Goal: Task Accomplishment & Management: Manage account settings

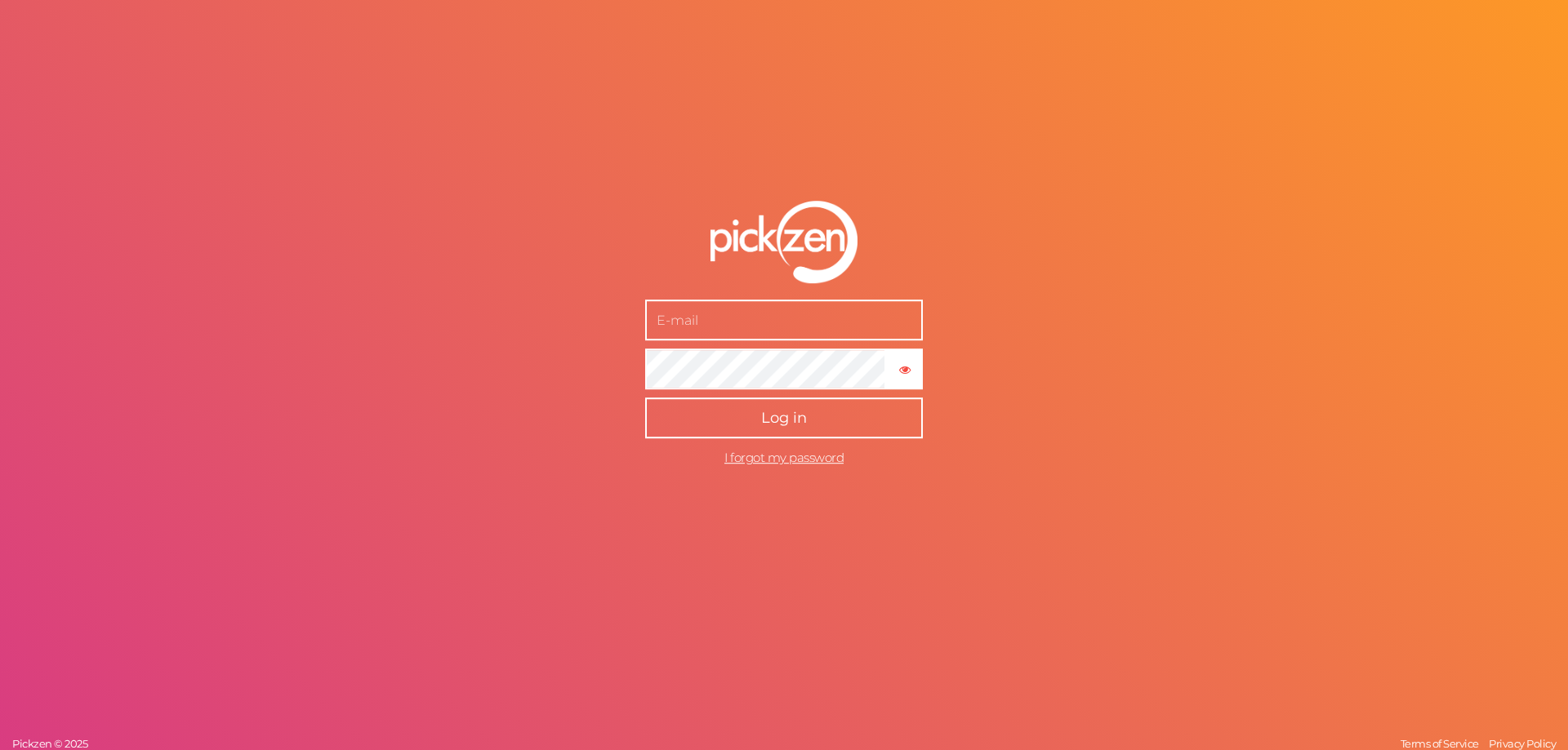
type input "[PERSON_NAME][EMAIL_ADDRESS][DOMAIN_NAME]"
click at [788, 422] on span "Log in" at bounding box center [784, 419] width 46 height 18
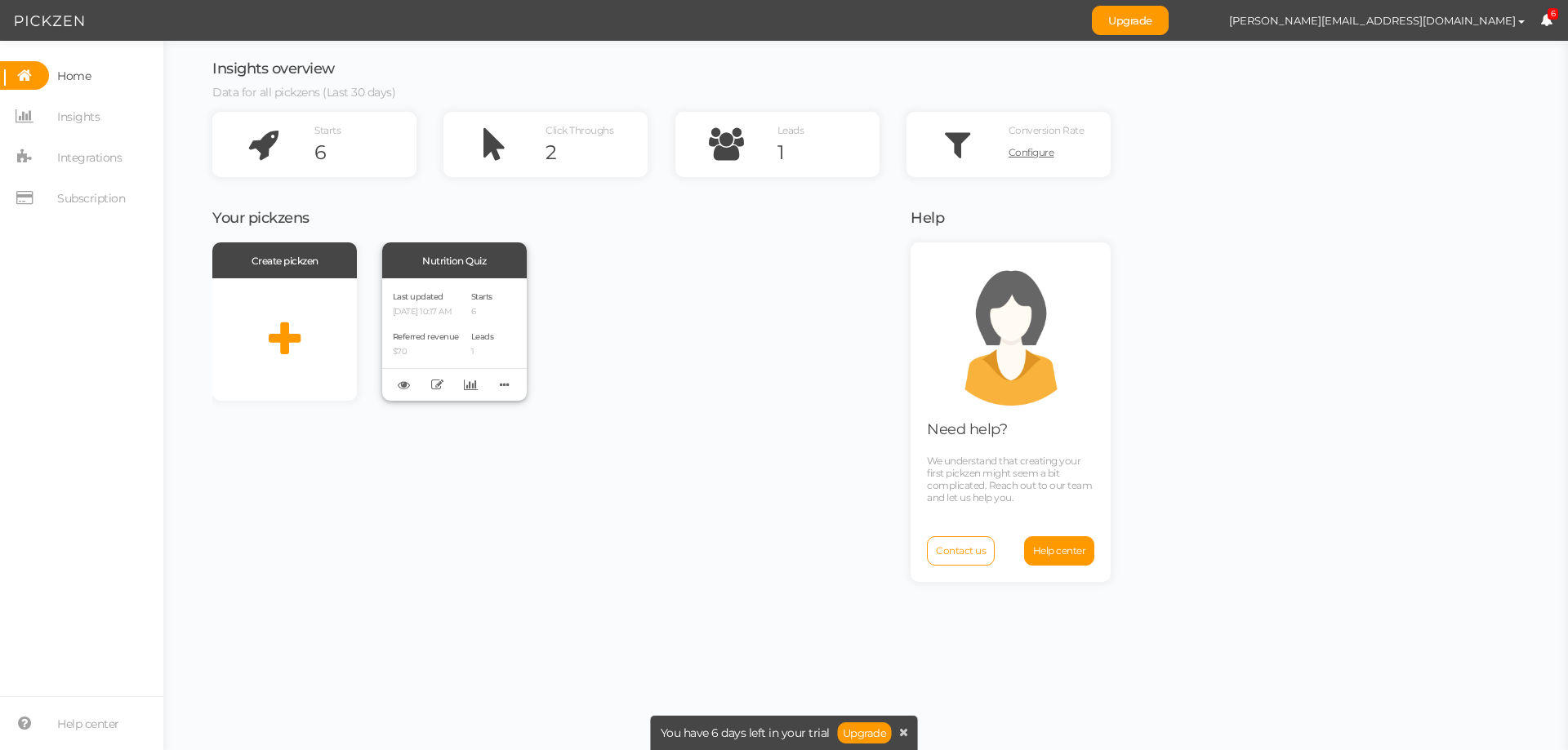
click at [434, 302] on span "Last updated" at bounding box center [418, 297] width 51 height 11
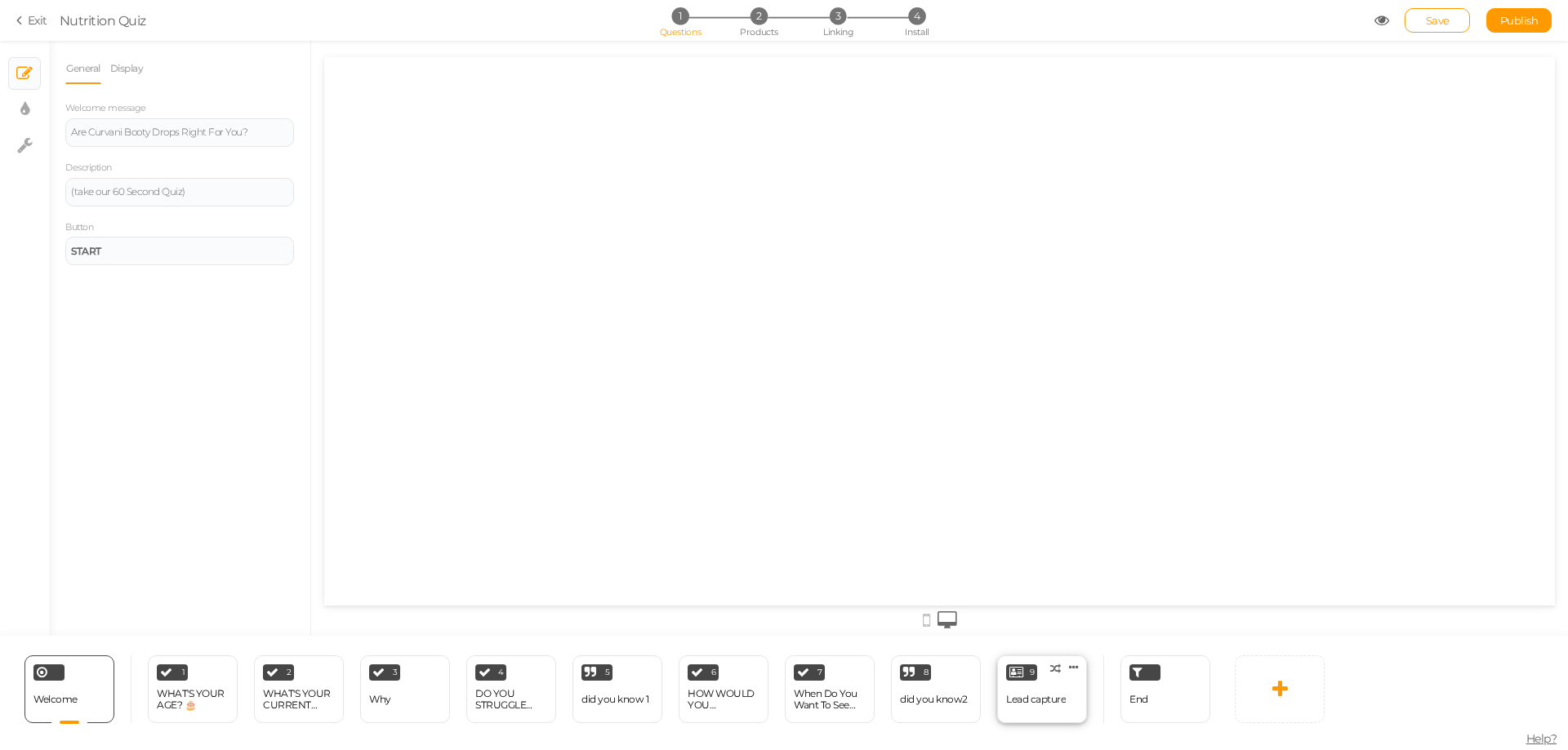
click at [1039, 681] on div "9 Lead capture × Define the conditions to show this slide. Clone Change type De…" at bounding box center [1042, 689] width 90 height 68
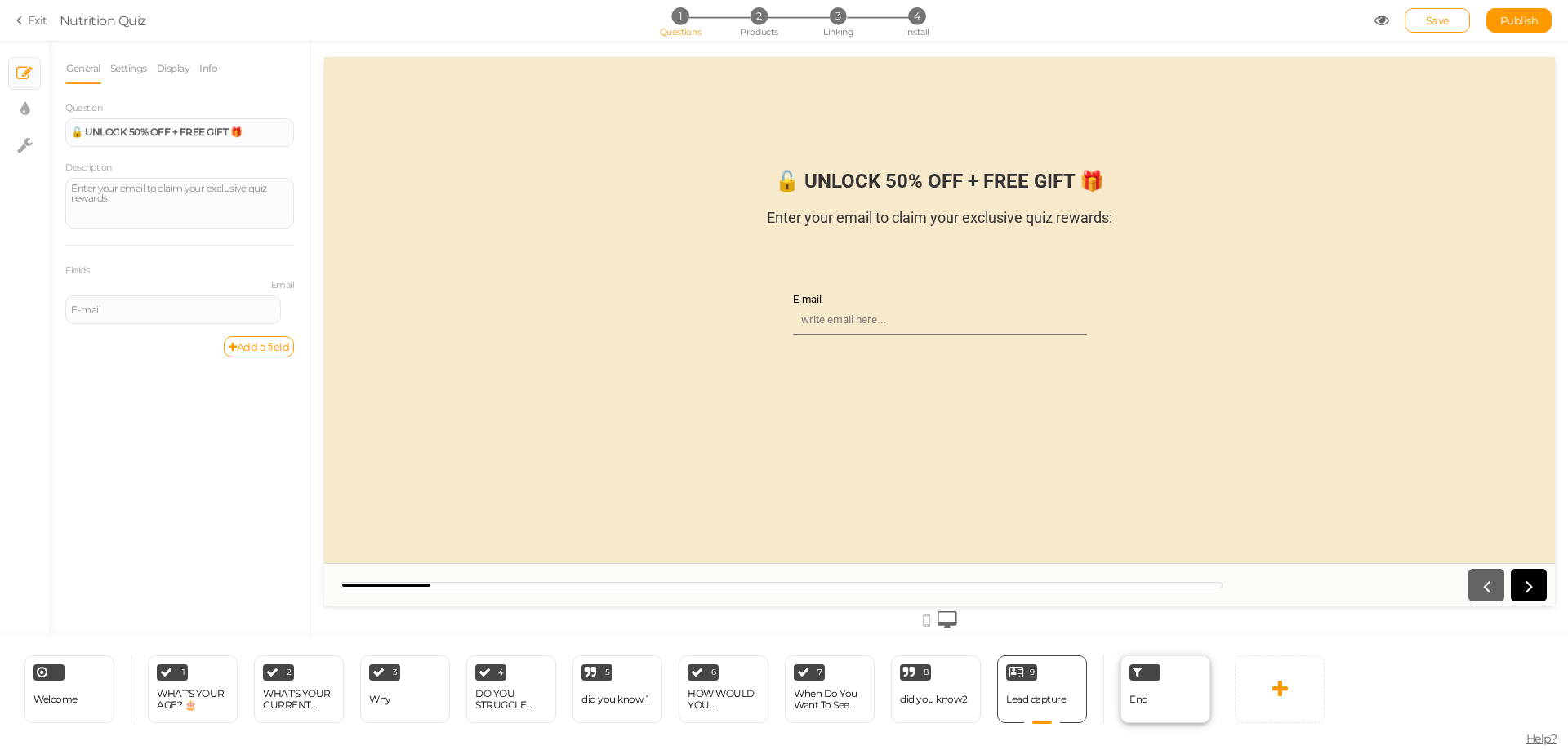
click at [1153, 682] on div "End" at bounding box center [1165, 689] width 90 height 68
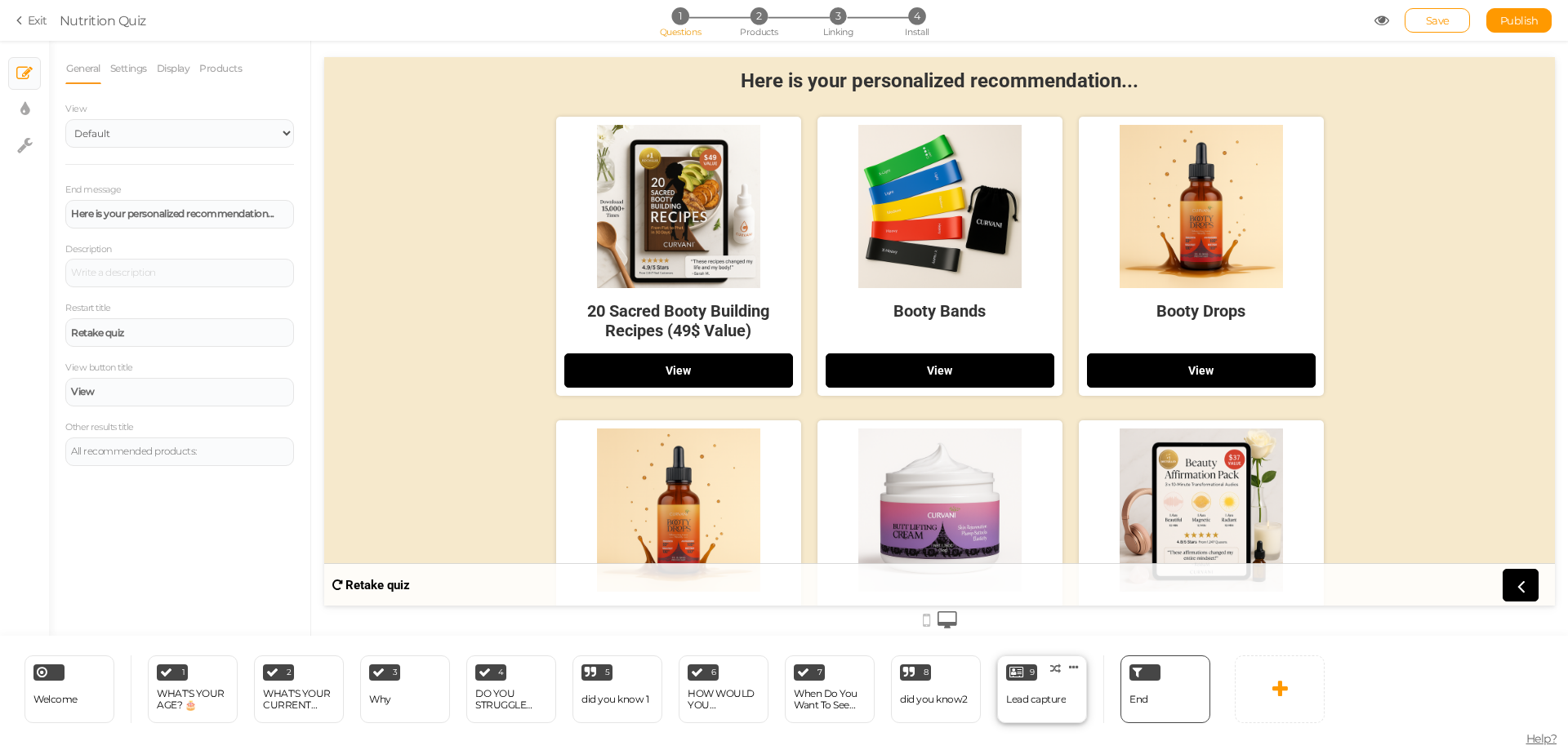
click at [1028, 691] on div "Lead capture" at bounding box center [1036, 700] width 60 height 28
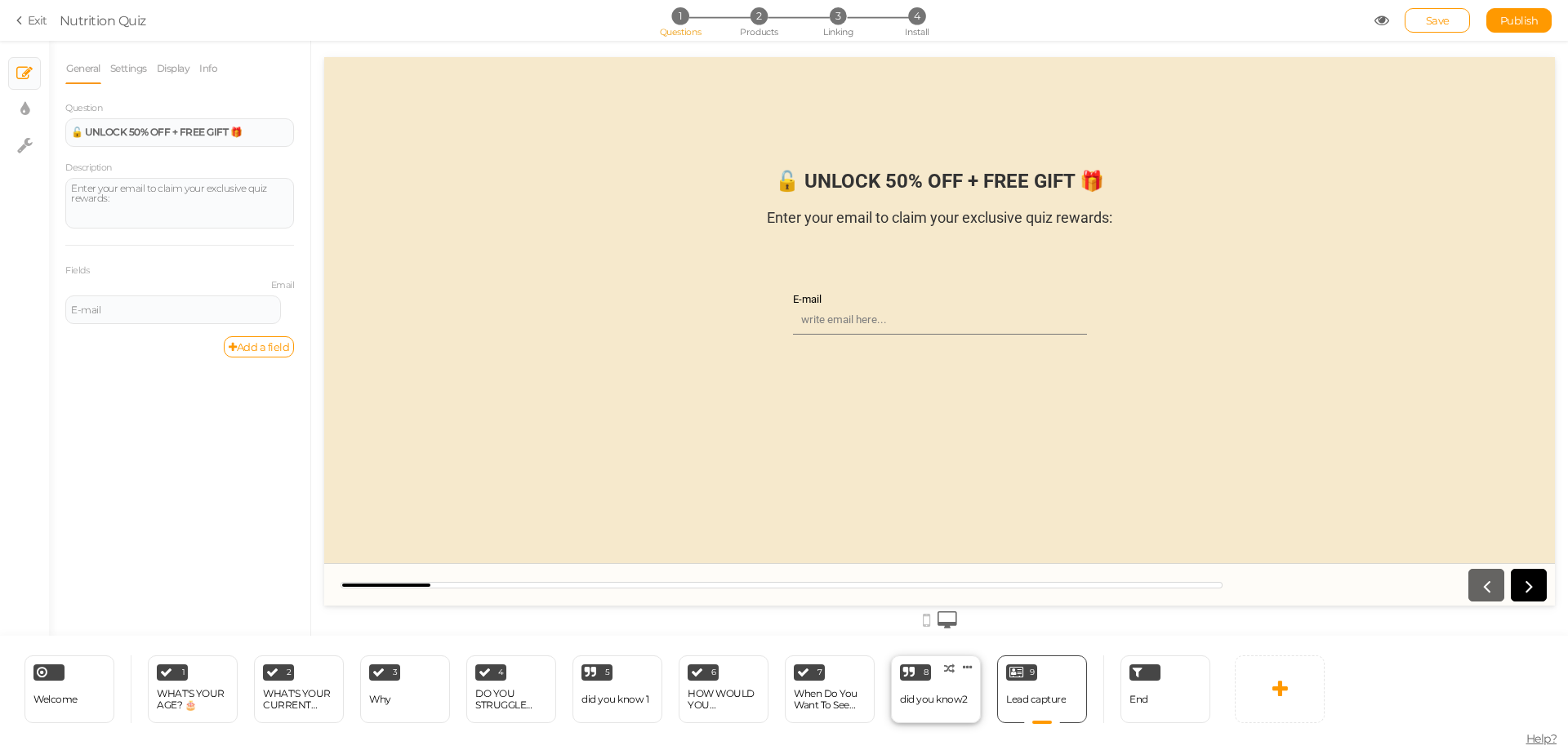
click at [942, 698] on div "did you know2" at bounding box center [934, 700] width 68 height 12
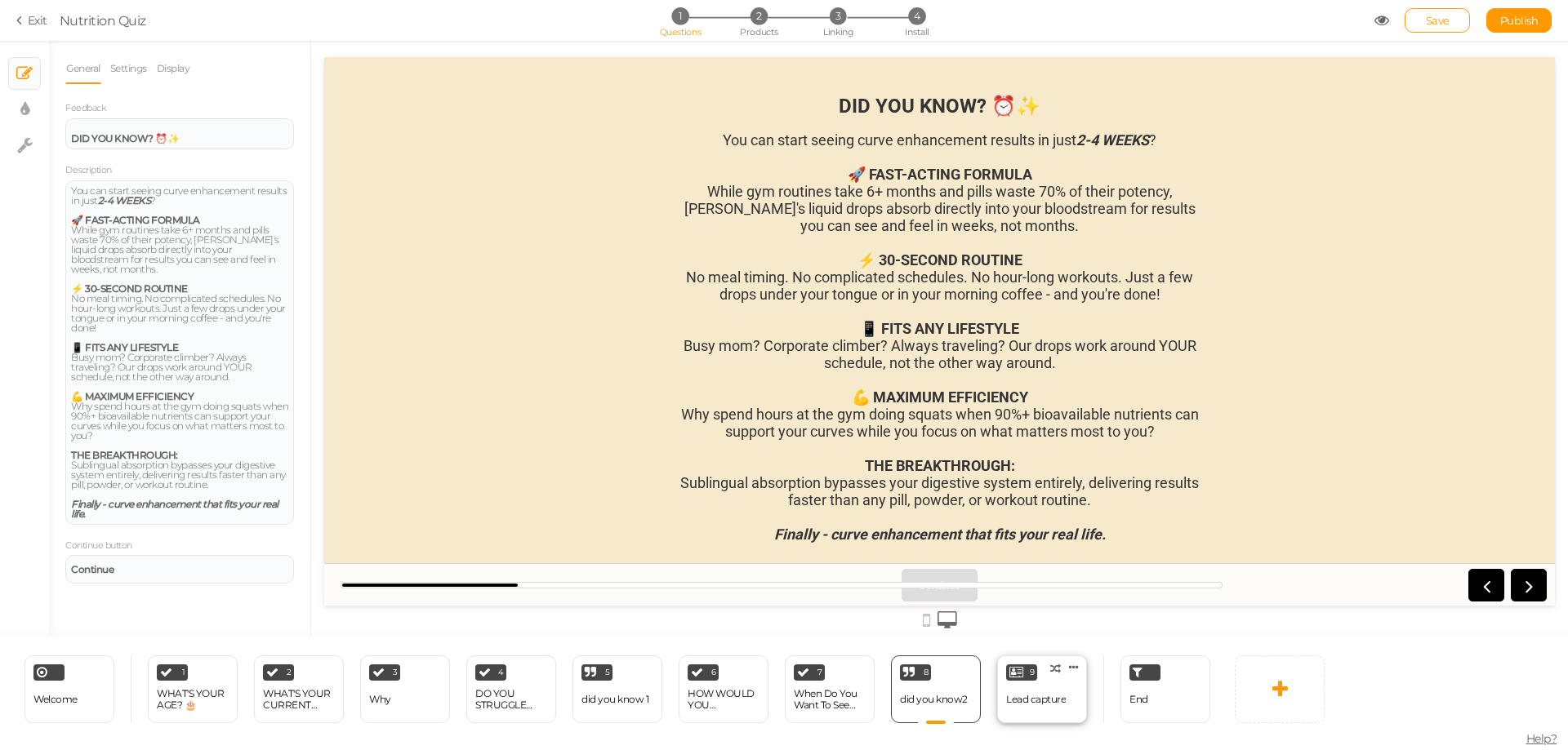
click at [1028, 697] on div "Lead capture" at bounding box center [1036, 700] width 60 height 12
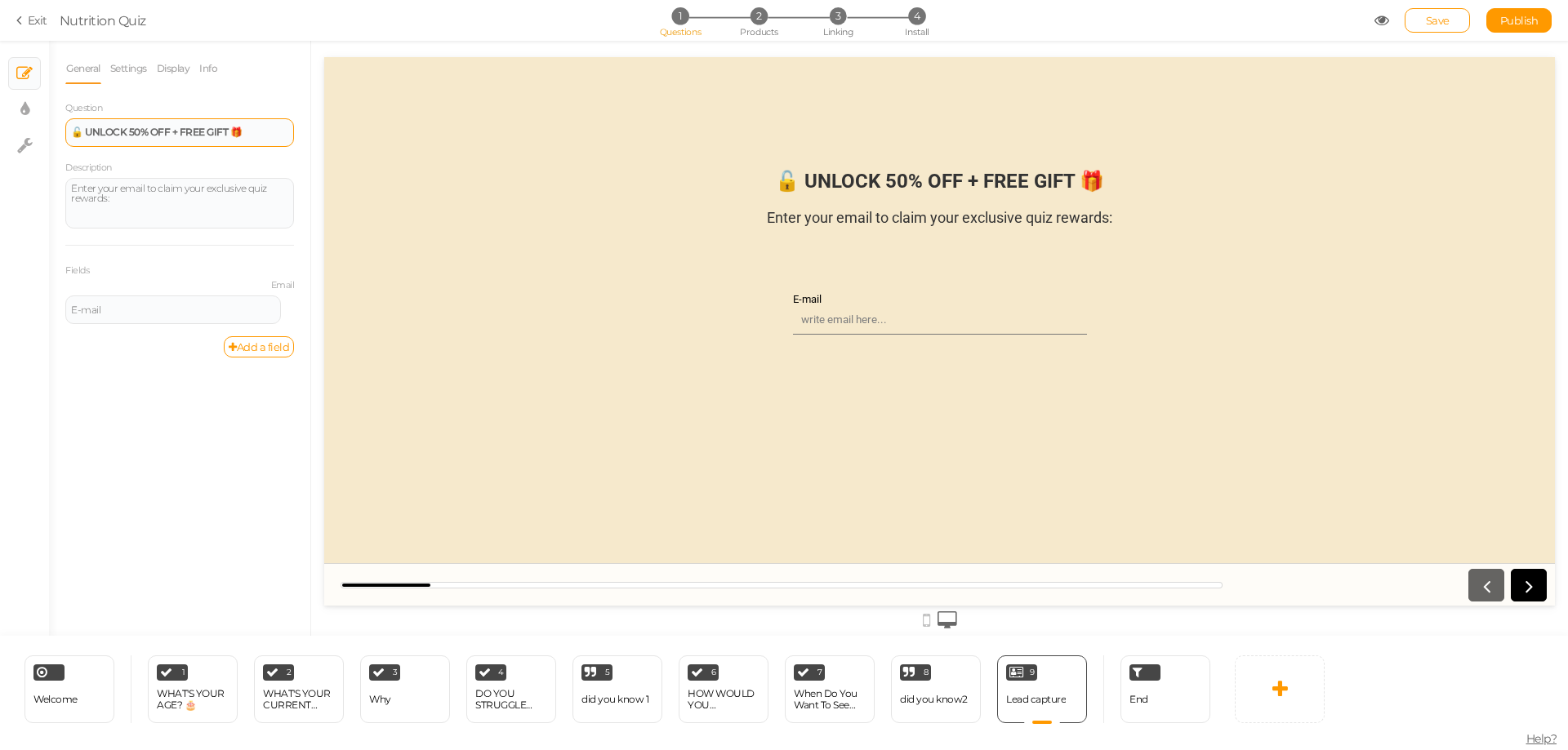
click at [262, 132] on div "🔓 UNLOCK 50% OFF + FREE GIFT 🎁" at bounding box center [179, 132] width 218 height 10
click at [1155, 687] on div "End" at bounding box center [1165, 689] width 90 height 68
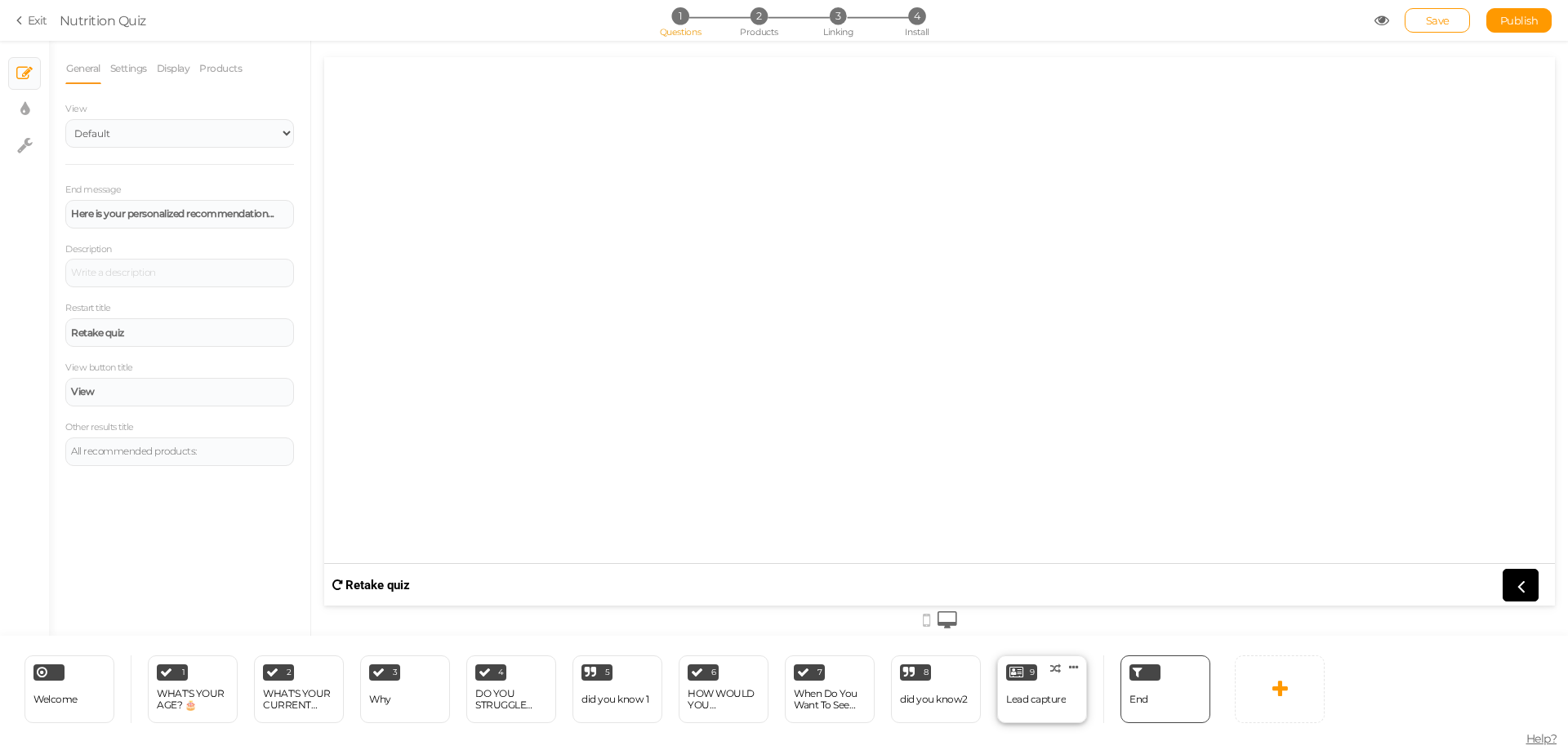
click at [1056, 678] on div "9 Lead capture × Define the conditions to show this slide. Clone Change type De…" at bounding box center [1042, 689] width 90 height 68
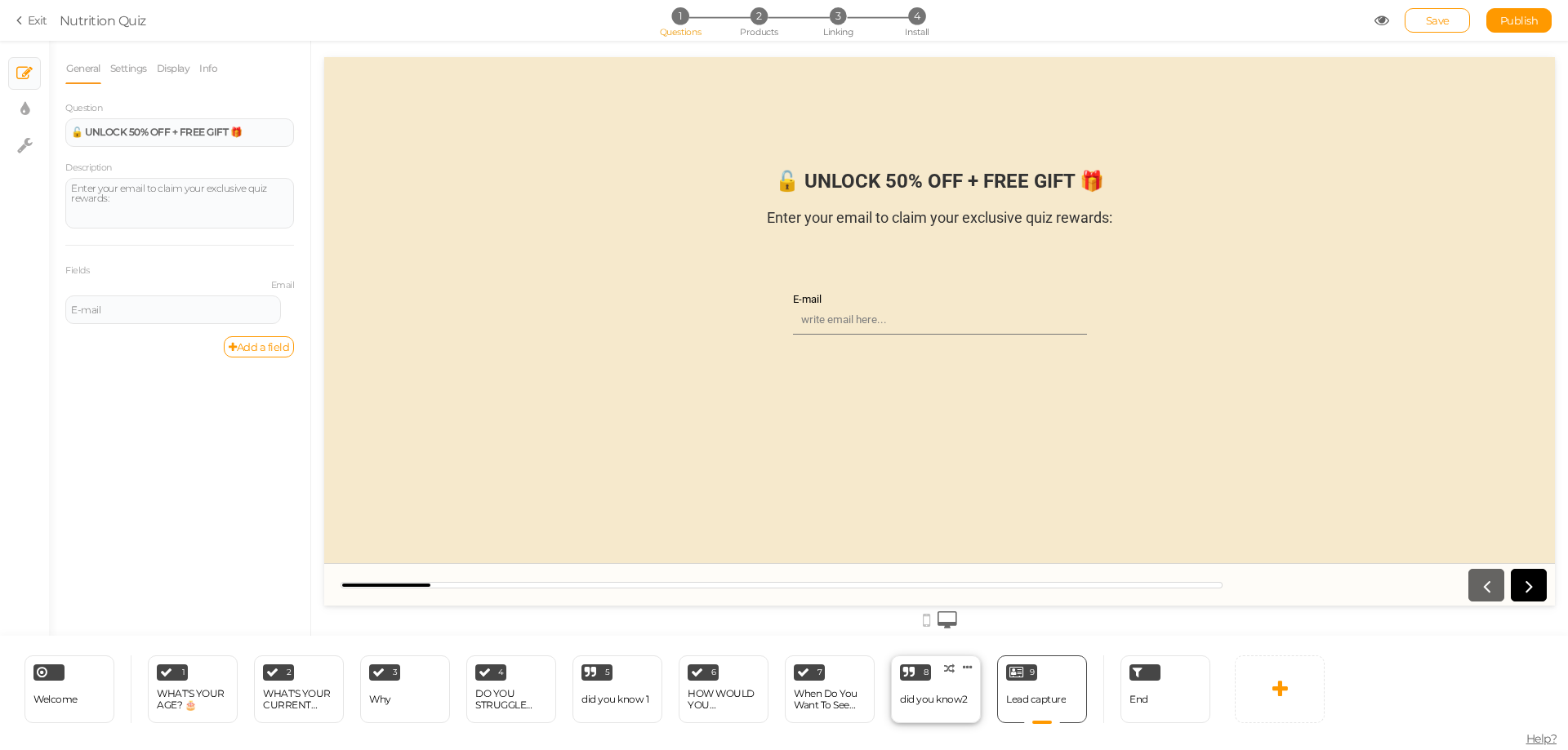
click at [938, 694] on div "did you know2" at bounding box center [934, 700] width 68 height 12
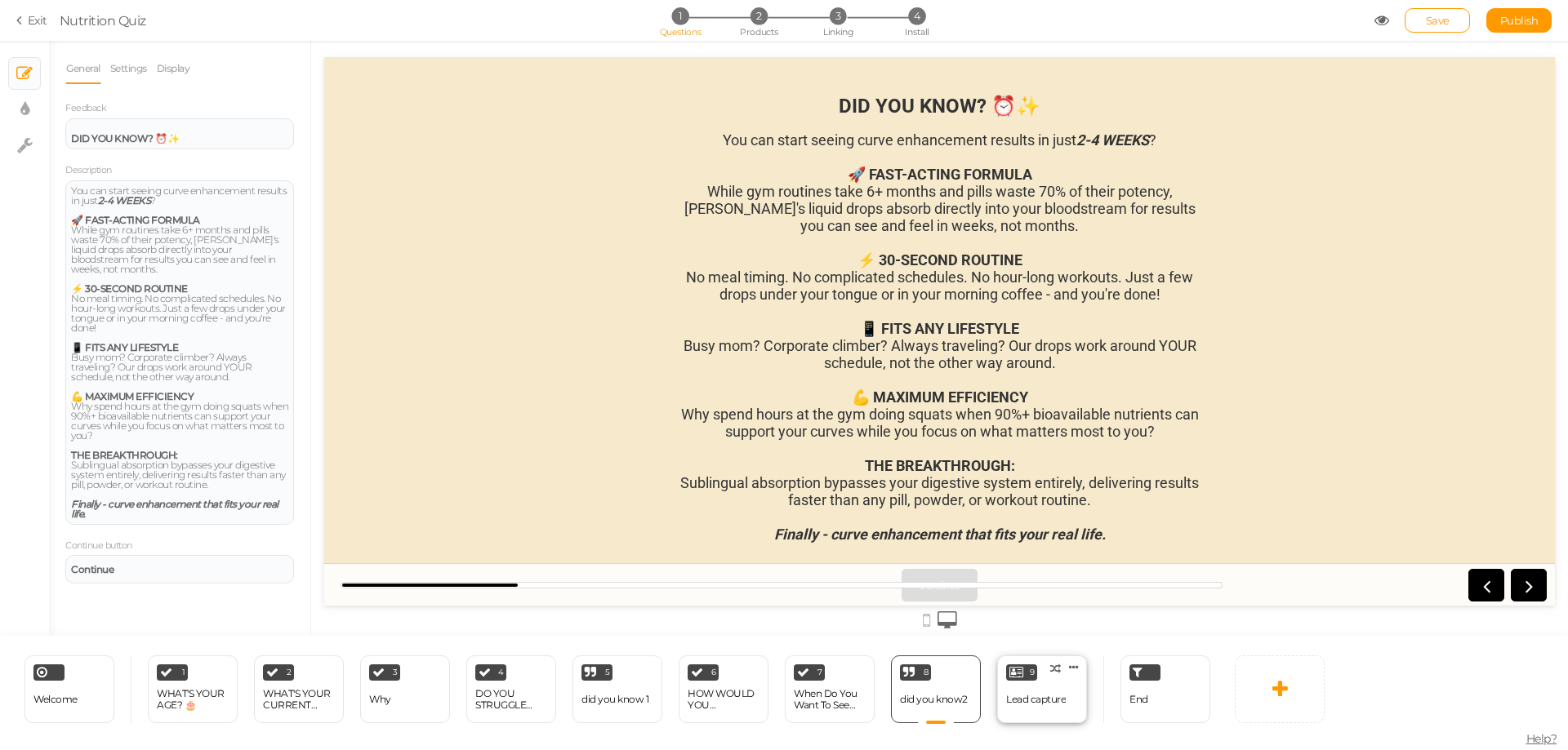
click at [1032, 696] on div "Lead capture" at bounding box center [1036, 700] width 60 height 12
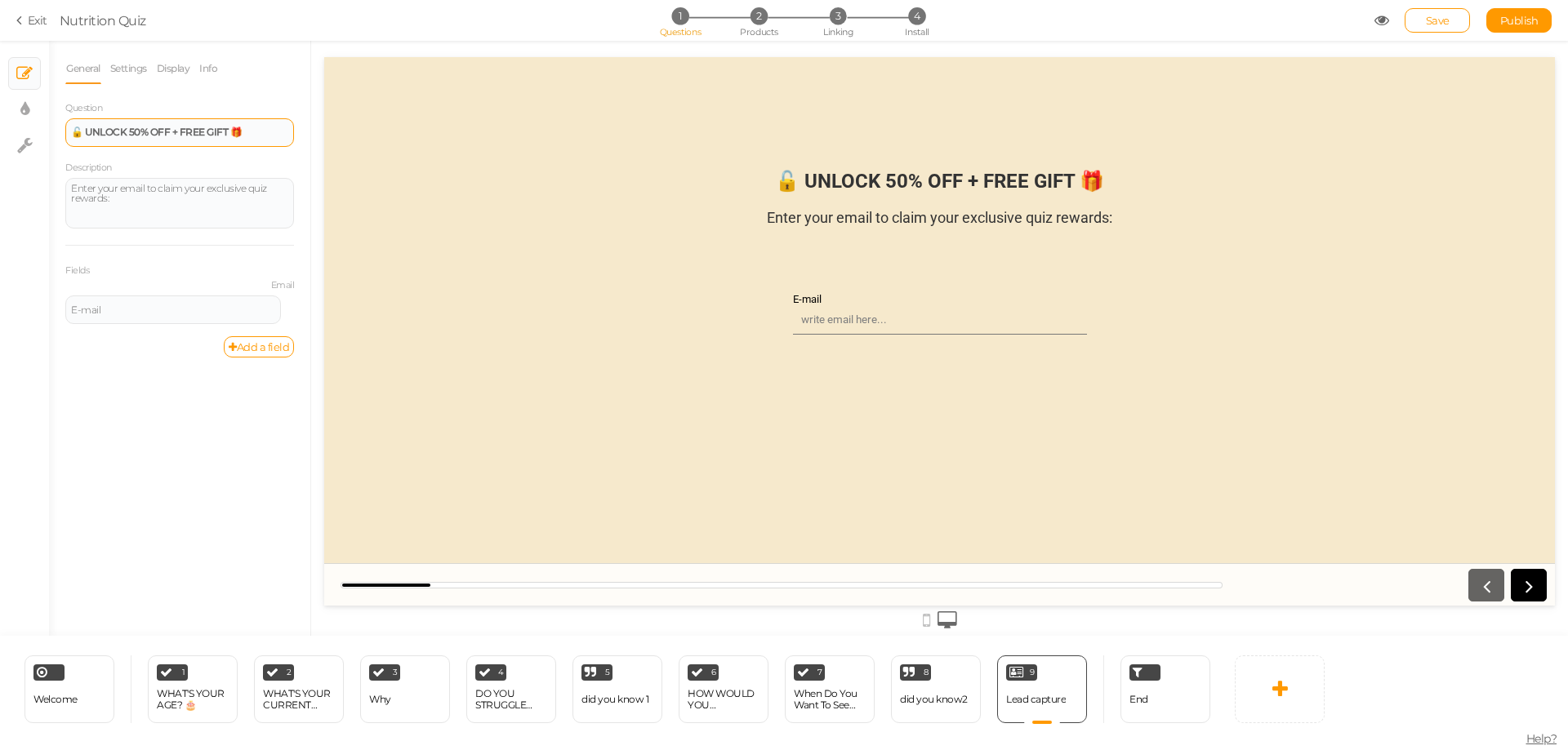
click at [236, 134] on strong "🔓 UNLOCK 50% OFF + FREE GIFT 🎁" at bounding box center [156, 132] width 171 height 12
click at [268, 137] on div "🔓 UNLOCK 50% OFF + FREE GIFT 🎁" at bounding box center [179, 132] width 218 height 10
click at [76, 692] on div "Welcome" at bounding box center [55, 700] width 44 height 28
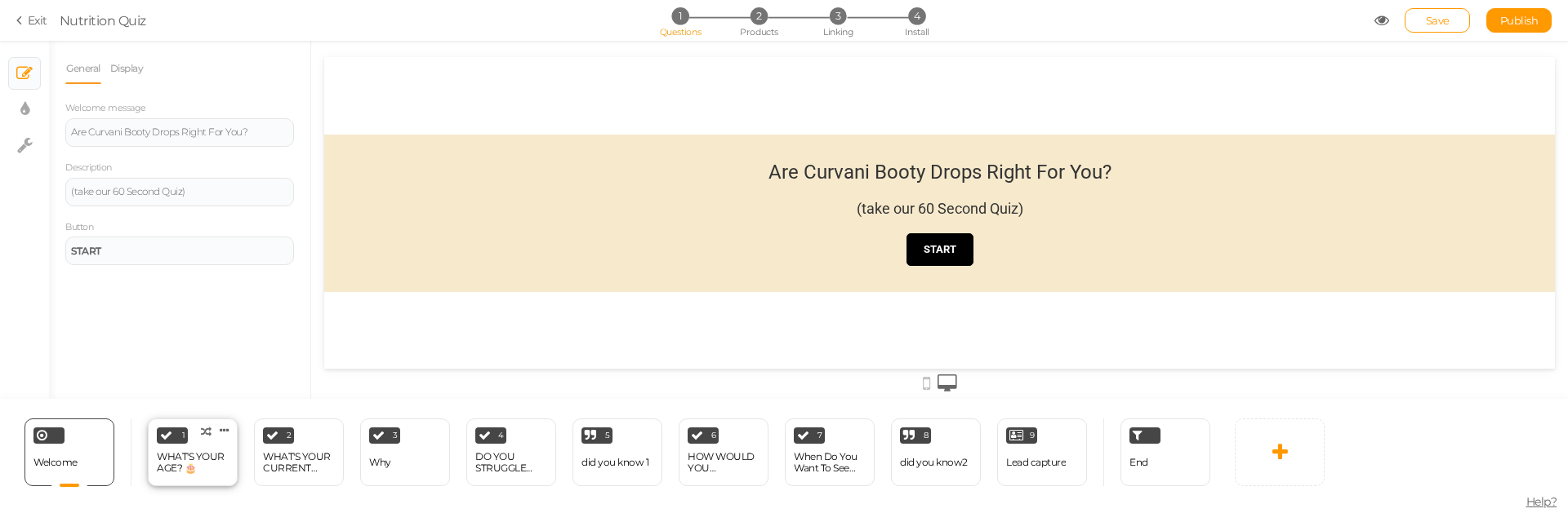
click at [183, 460] on div "WHAT'S YOUR AGE? 🎂" at bounding box center [193, 462] width 72 height 22
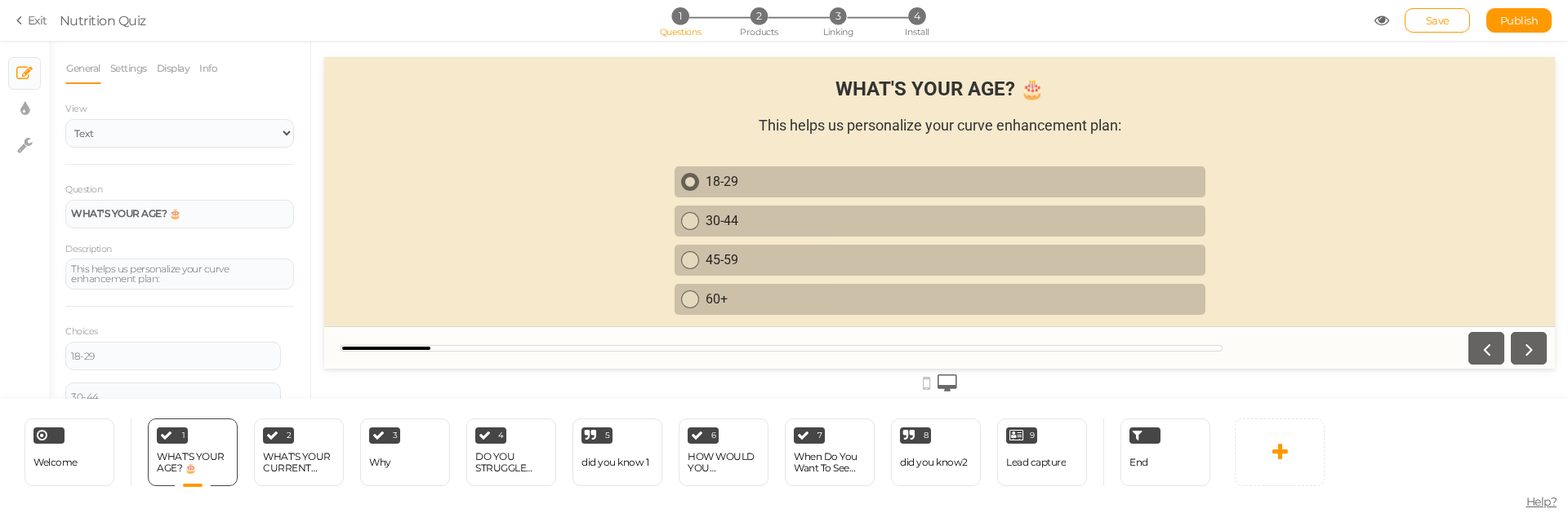
click at [728, 180] on div "18-29" at bounding box center [952, 182] width 493 height 16
click at [297, 469] on div "WHAT'S YOUR CURRENT WEIGHT? ⚖️" at bounding box center [298, 462] width 72 height 22
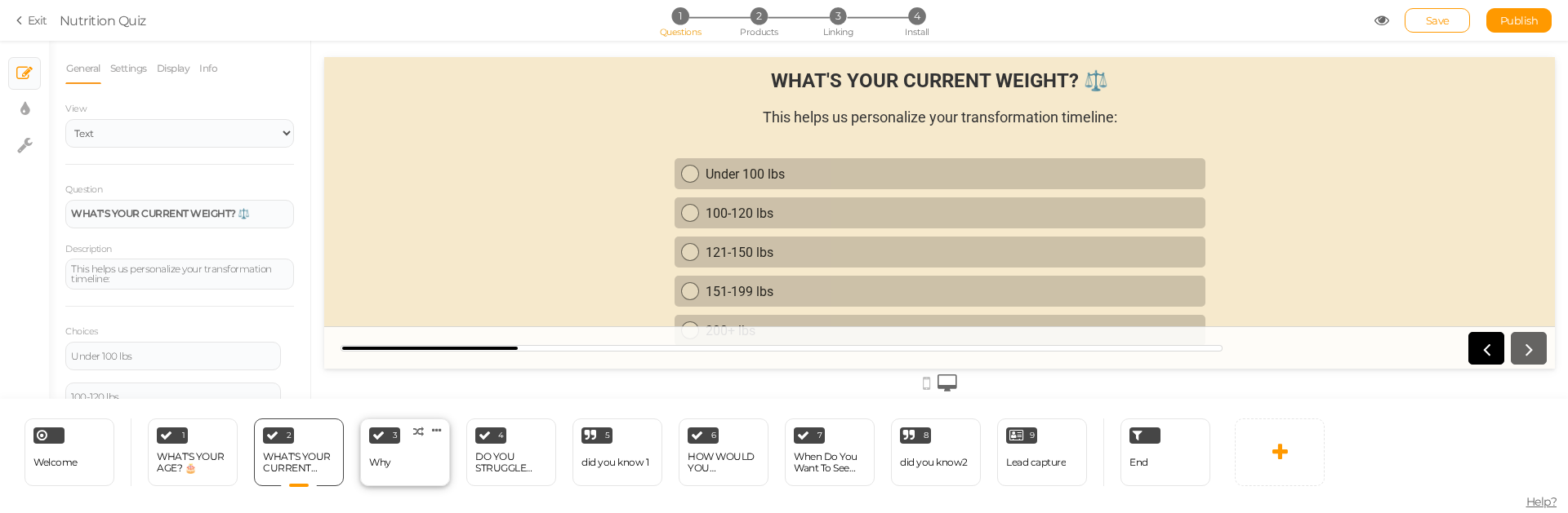
click at [411, 467] on div "3 Why × Define the conditions to show this slide. Clone Change type Delete" at bounding box center [405, 452] width 90 height 67
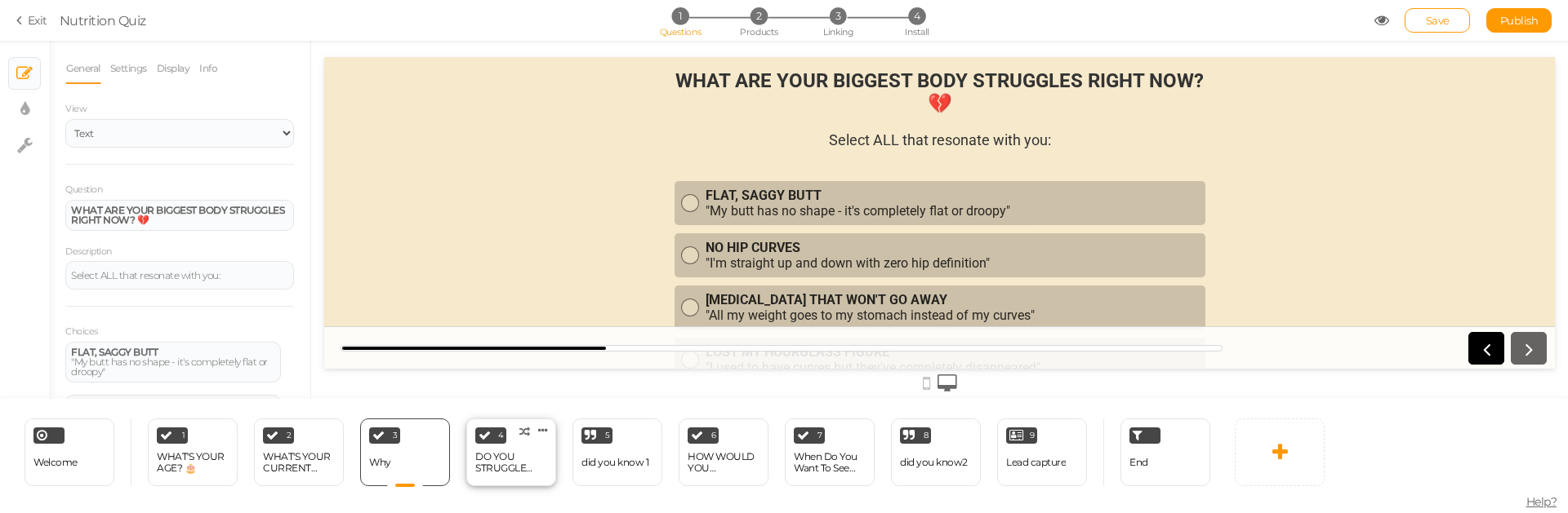
click at [509, 463] on div "DO YOU STRUGGLE WITH... 😔💭" at bounding box center [511, 462] width 72 height 22
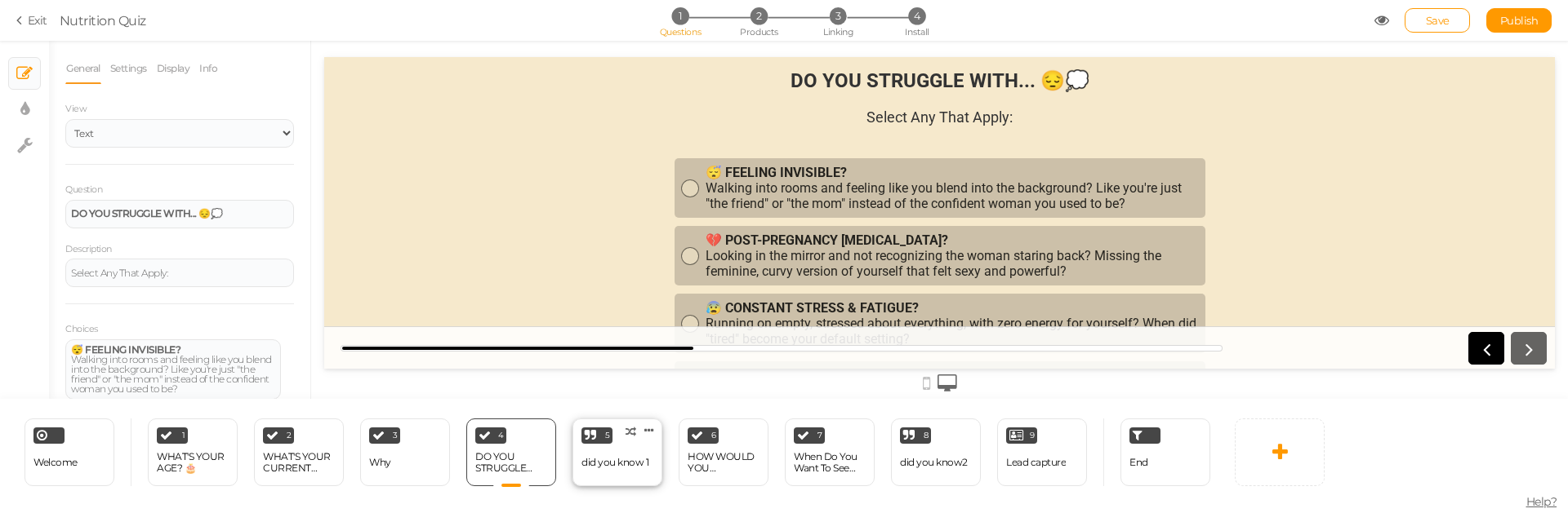
click at [629, 457] on div "did you know 1" at bounding box center [615, 463] width 67 height 12
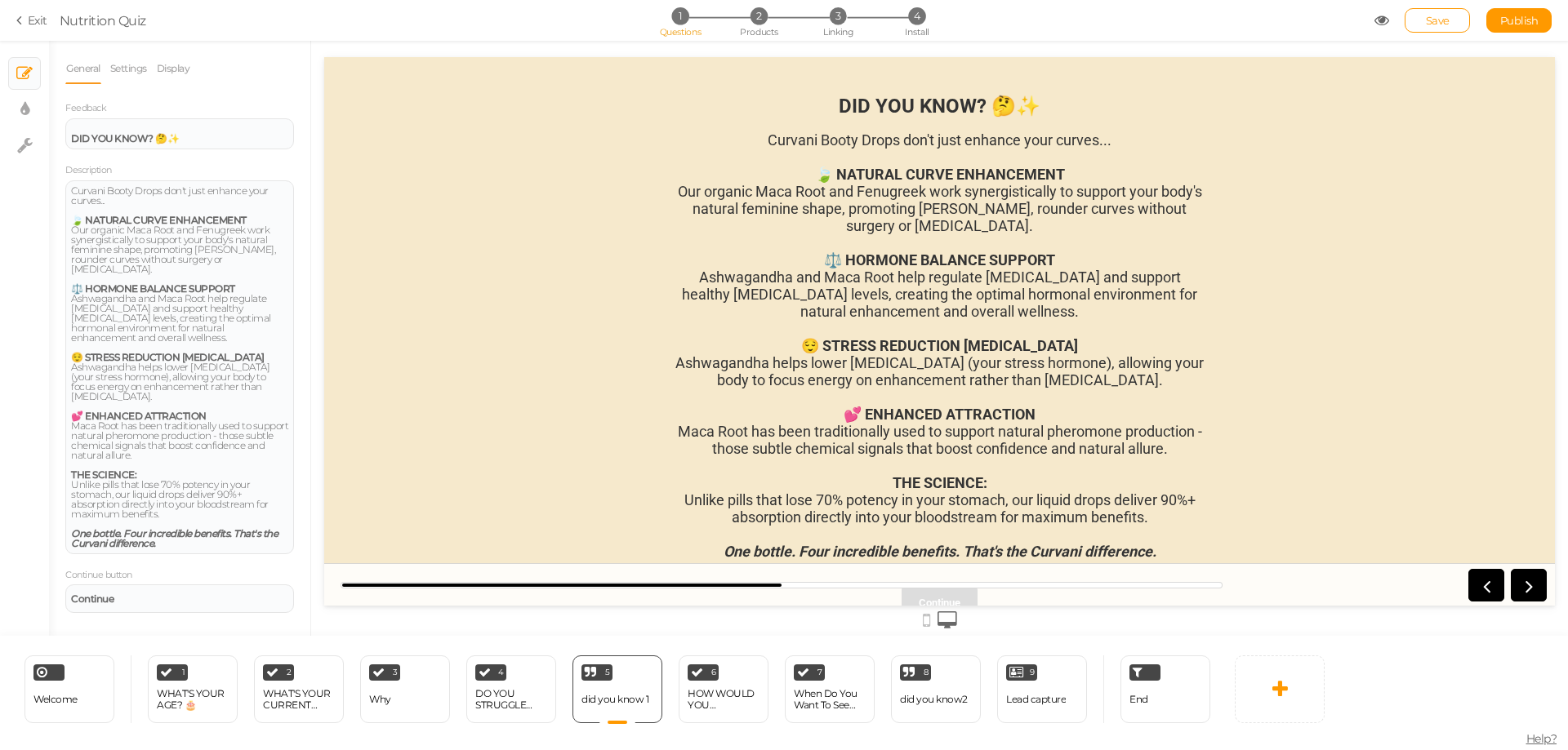
click at [20, 22] on icon at bounding box center [23, 21] width 12 height 15
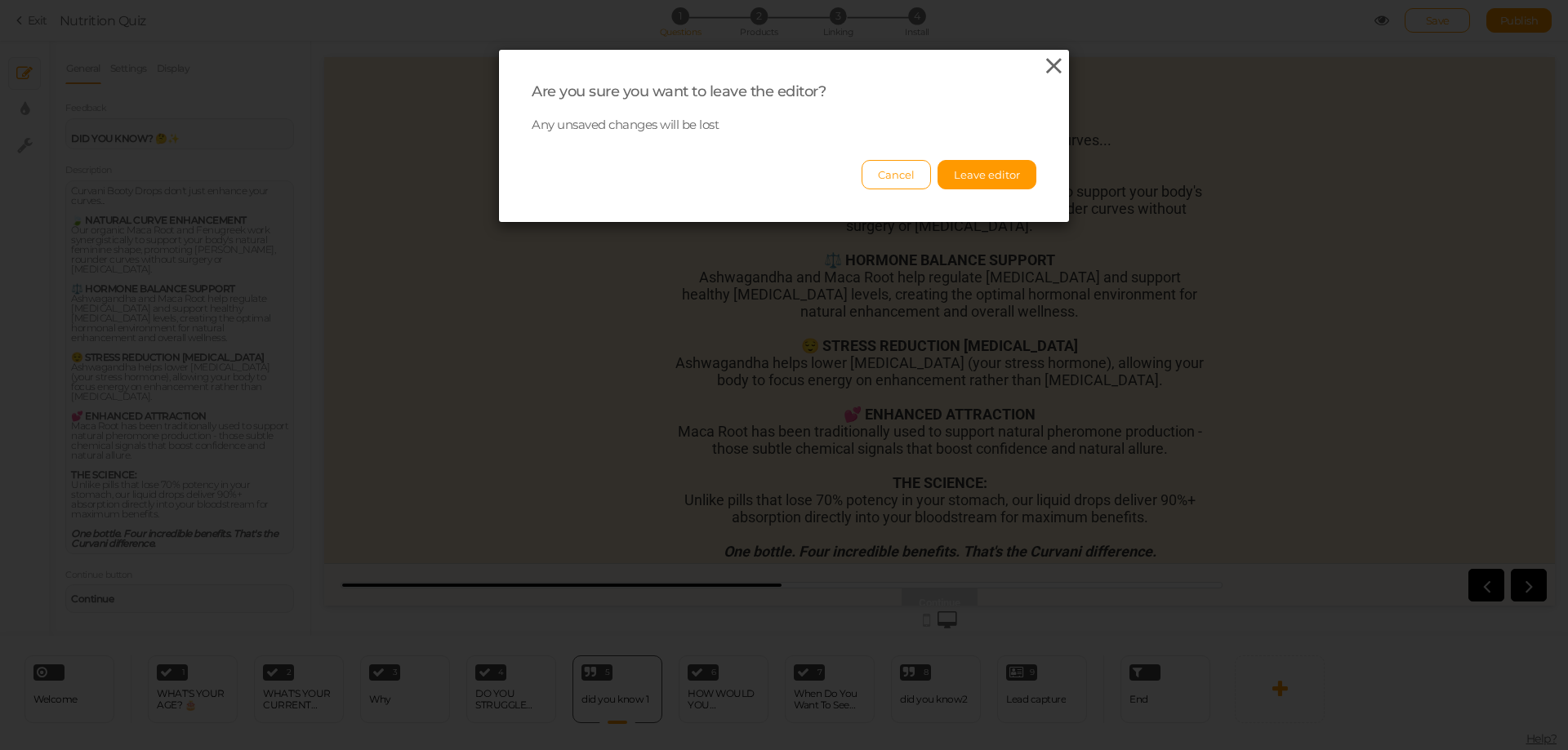
click at [1043, 64] on icon at bounding box center [1054, 66] width 23 height 24
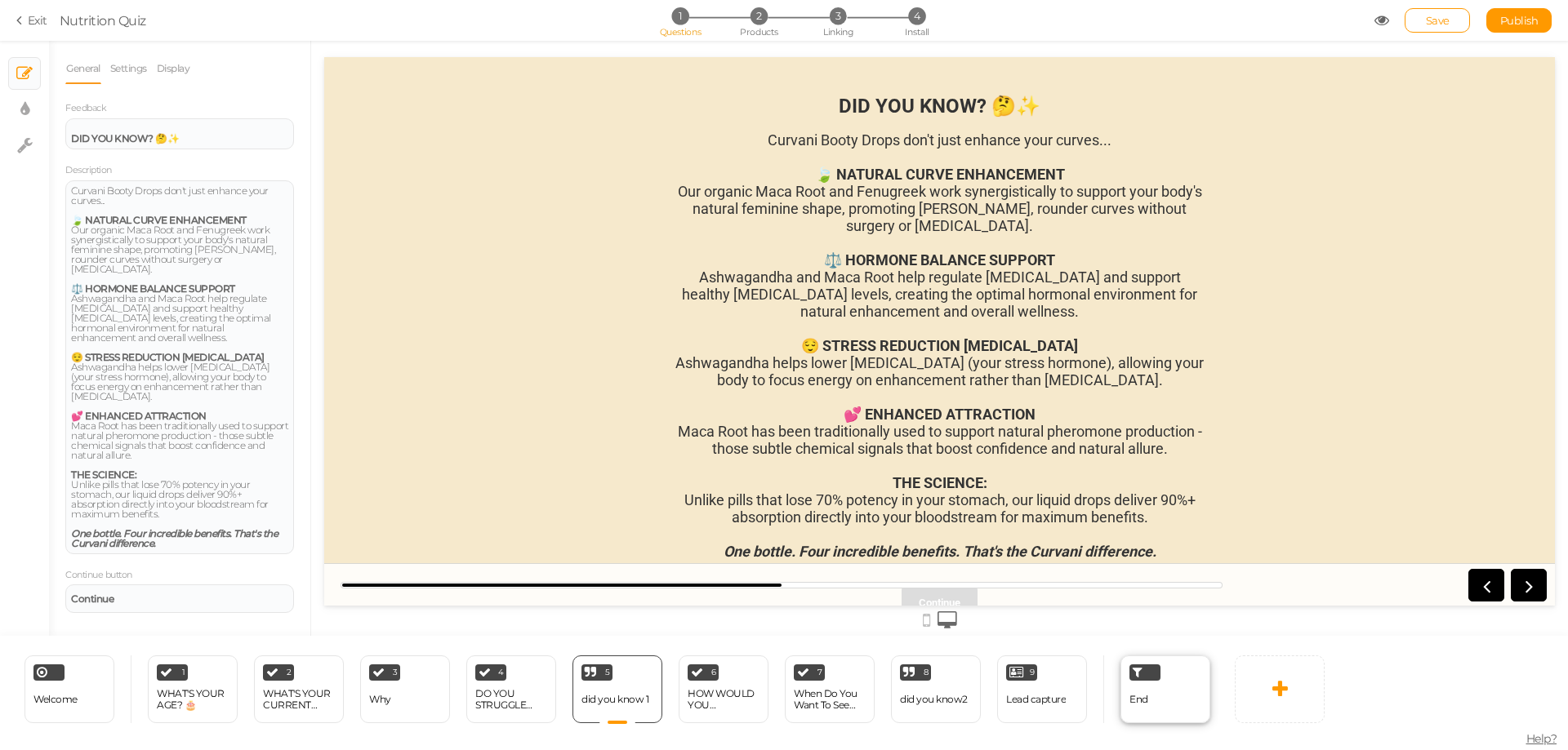
click at [1148, 690] on div "End" at bounding box center [1165, 689] width 90 height 68
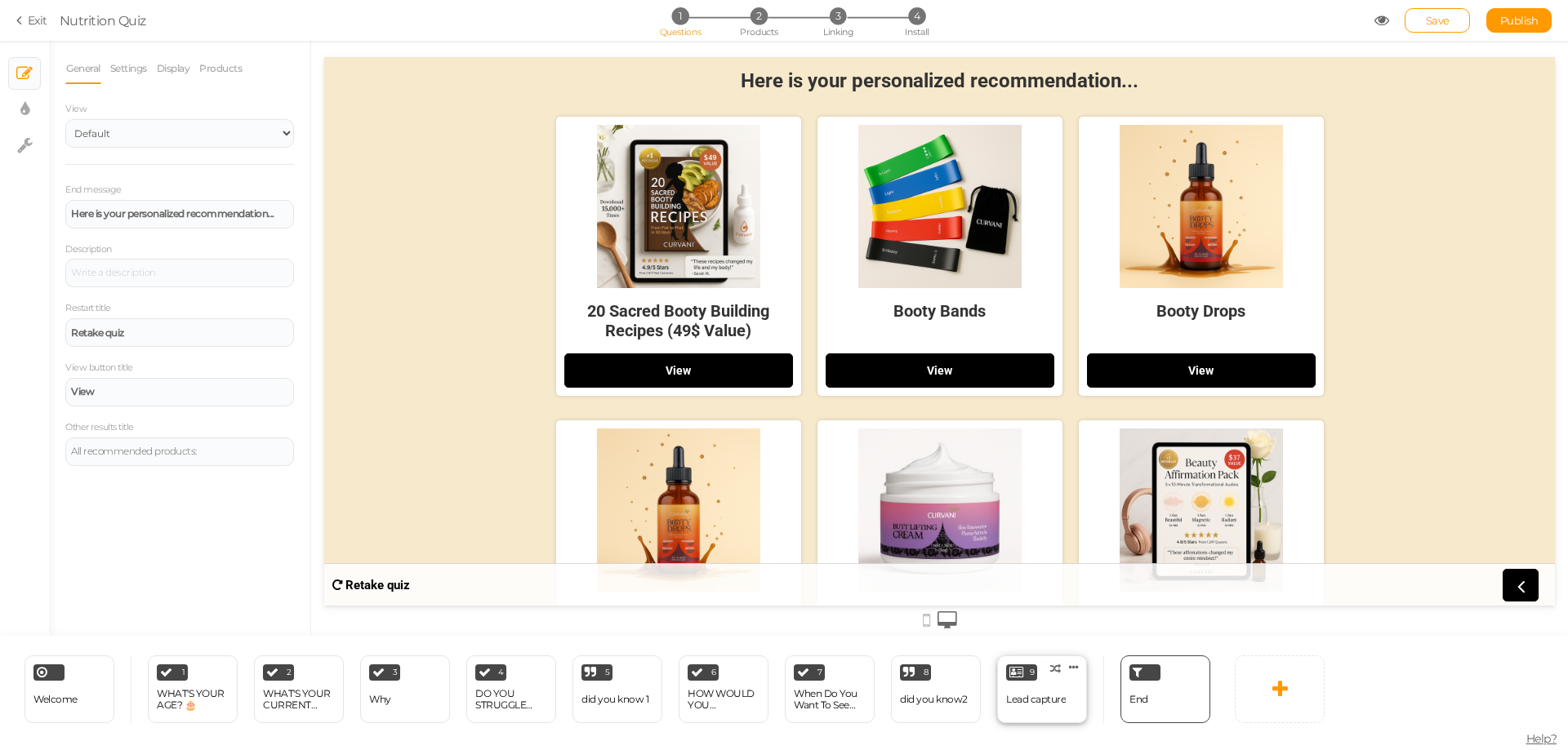
click at [1053, 691] on div "Lead capture" at bounding box center [1036, 700] width 60 height 28
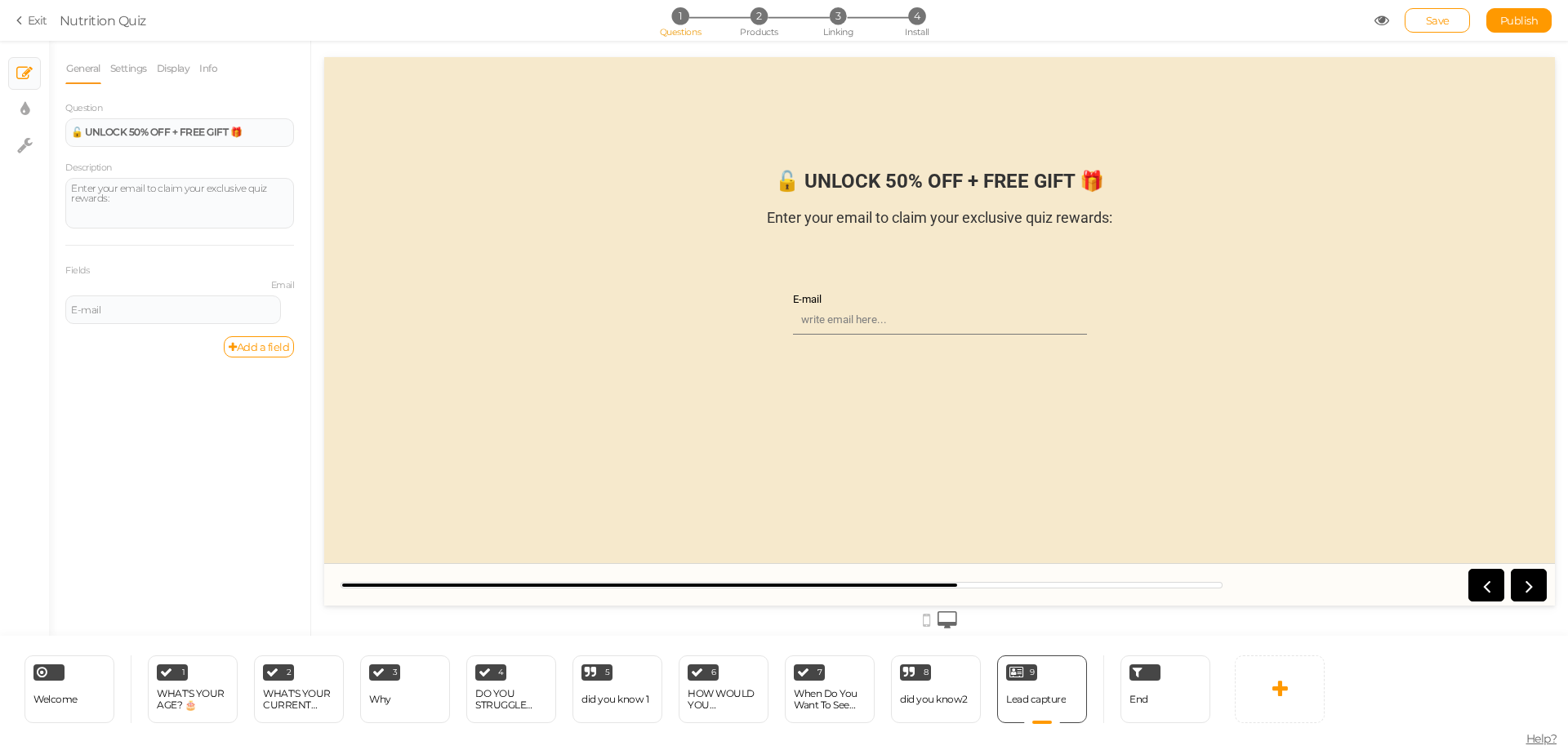
click at [913, 328] on input "E-mail" at bounding box center [939, 319] width 294 height 29
click at [107, 202] on div "Enter your email to claim your exclusive quiz rewards:" at bounding box center [179, 202] width 218 height 39
click at [120, 310] on div "E-mail" at bounding box center [173, 310] width 204 height 10
click at [157, 246] on div "Fields Email E-mail Settings Duplicate" at bounding box center [179, 291] width 228 height 92
click at [133, 76] on link "Settings" at bounding box center [128, 68] width 38 height 31
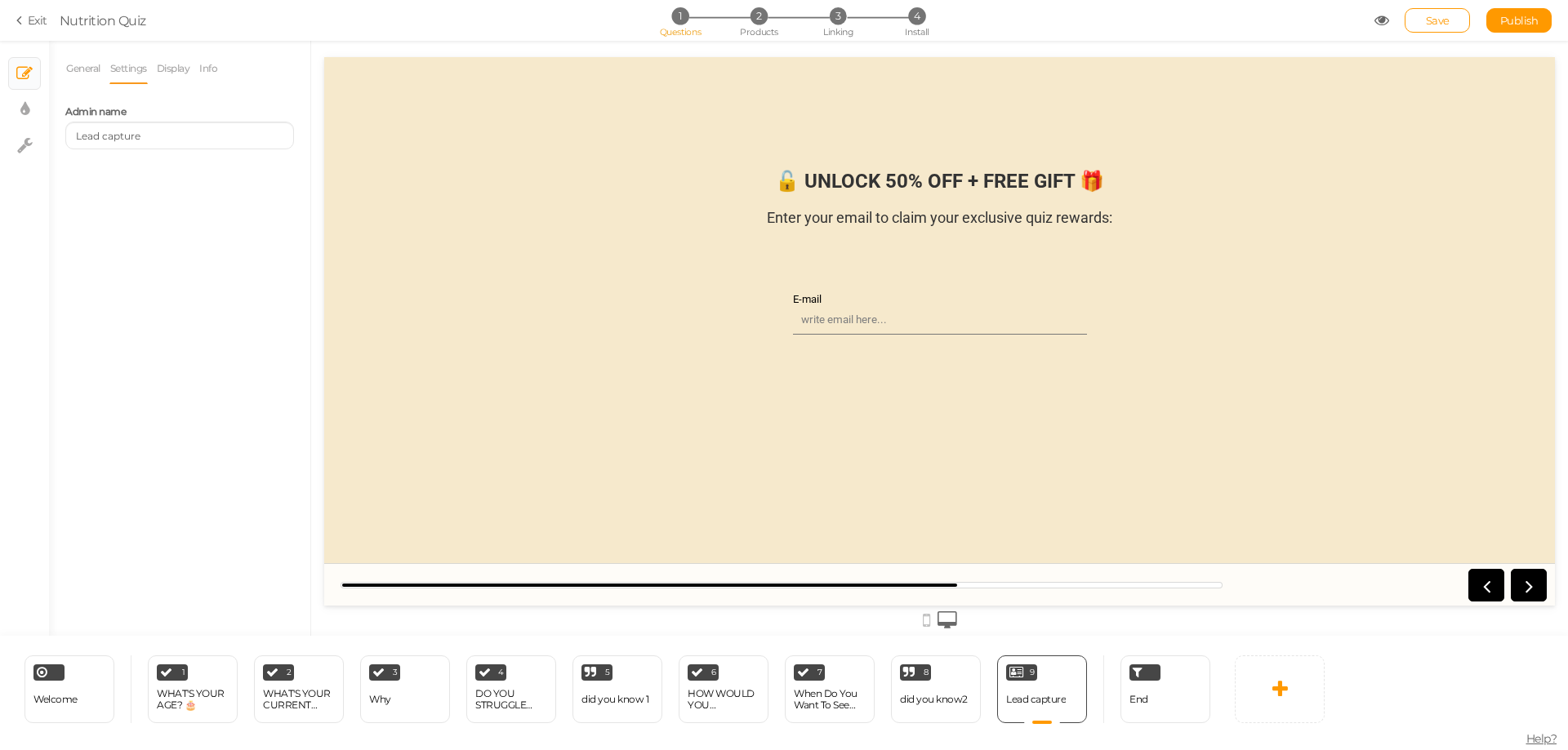
click at [152, 69] on li "Settings" at bounding box center [133, 68] width 47 height 31
click at [171, 69] on link "Display" at bounding box center [173, 68] width 35 height 31
click at [208, 69] on link "Info" at bounding box center [208, 68] width 20 height 31
click at [74, 71] on link "General" at bounding box center [83, 68] width 36 height 31
click at [30, 106] on link "× Display settings" at bounding box center [24, 109] width 31 height 31
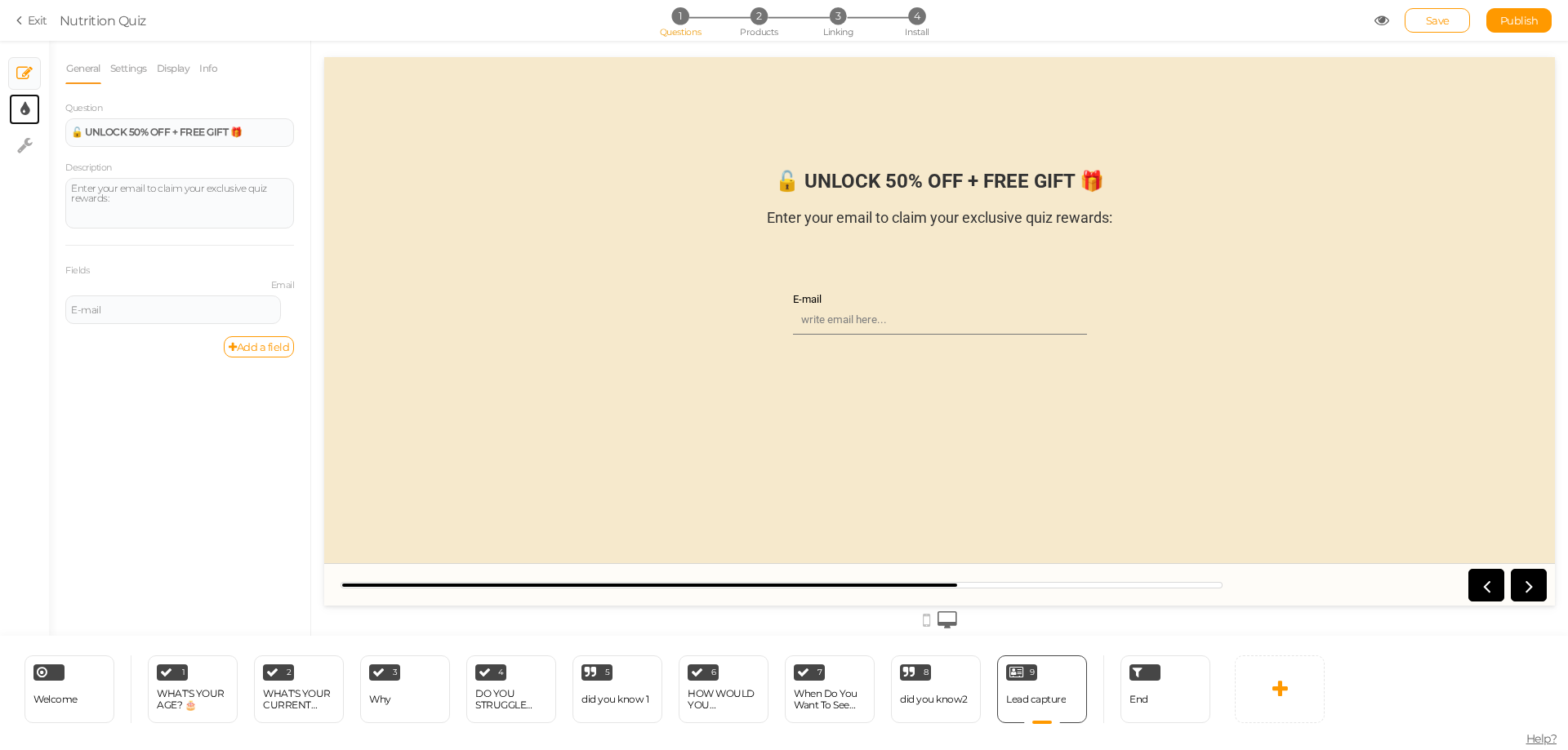
select select "2"
select select "roboto"
select select "fade"
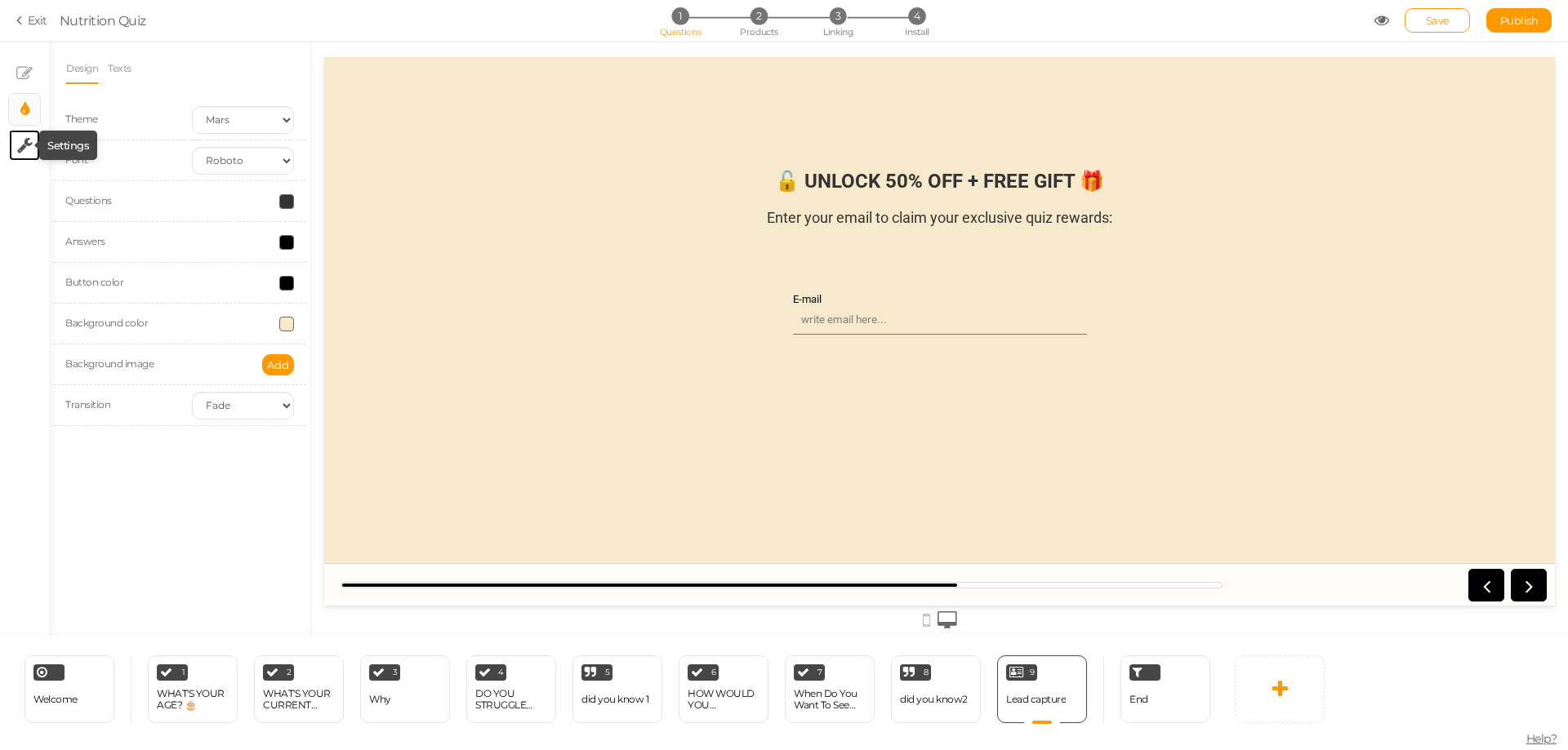
click at [23, 138] on icon at bounding box center [25, 146] width 16 height 17
select select "en"
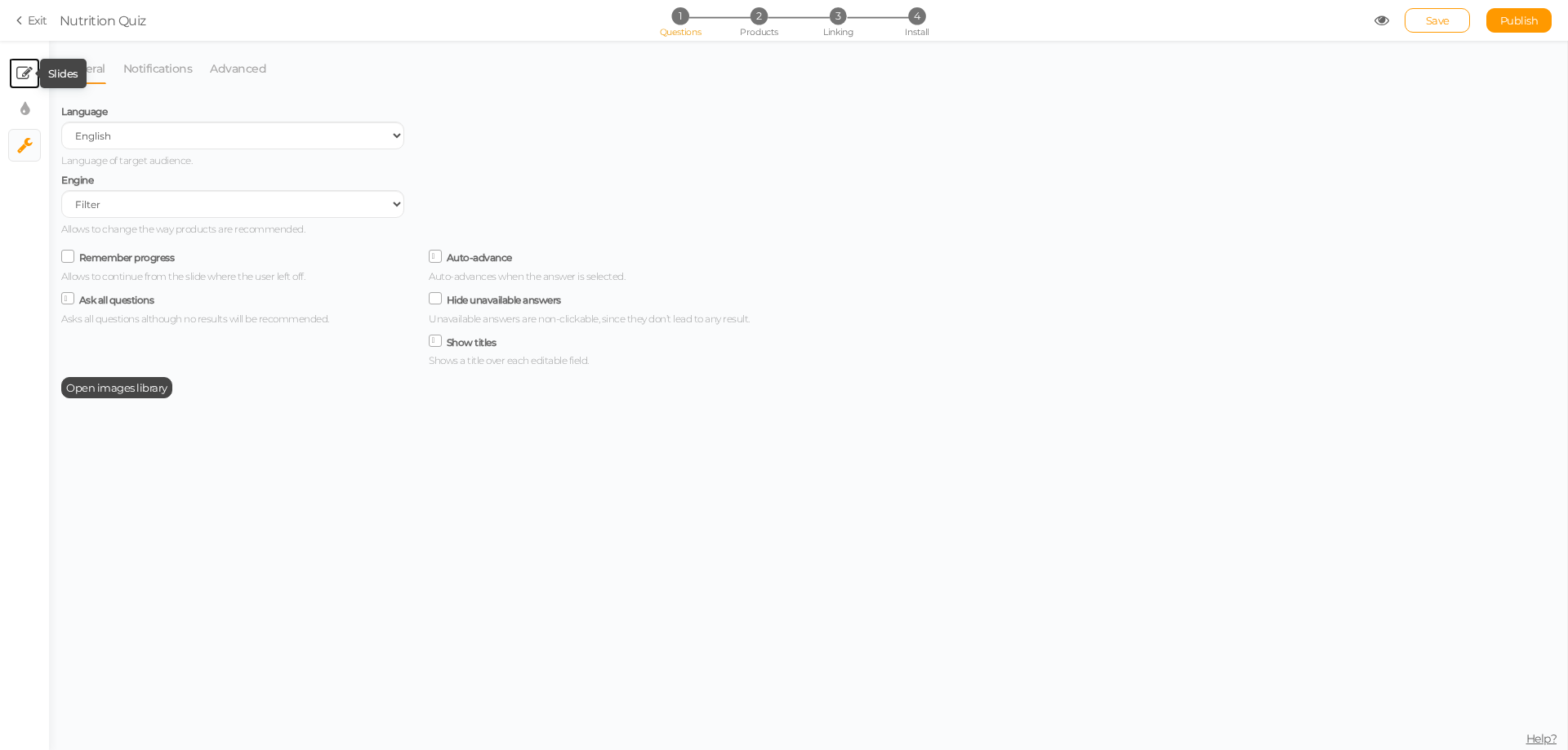
click at [22, 78] on icon at bounding box center [25, 73] width 17 height 17
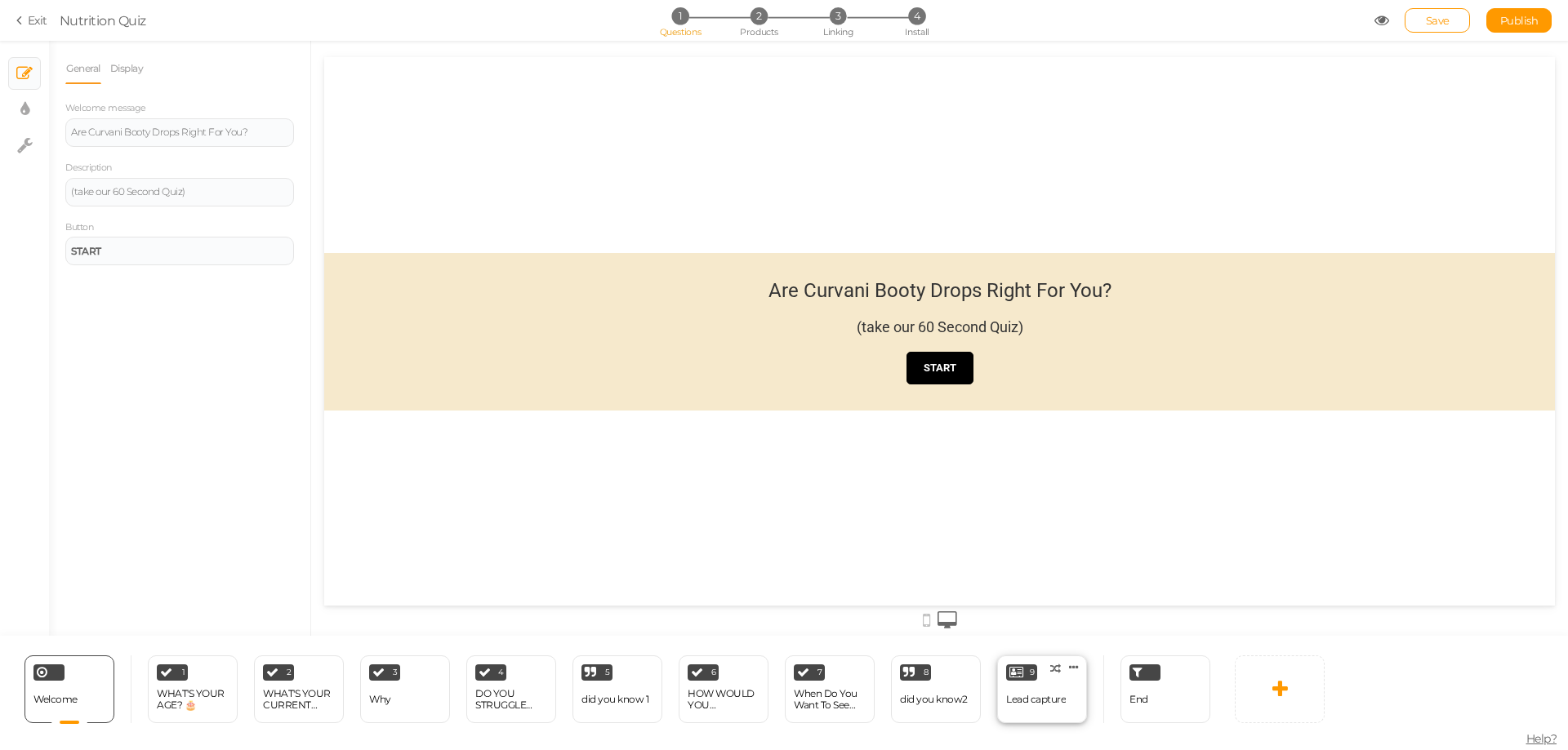
click at [1038, 693] on div "Lead capture" at bounding box center [1036, 700] width 60 height 28
